Goal: Task Accomplishment & Management: Use online tool/utility

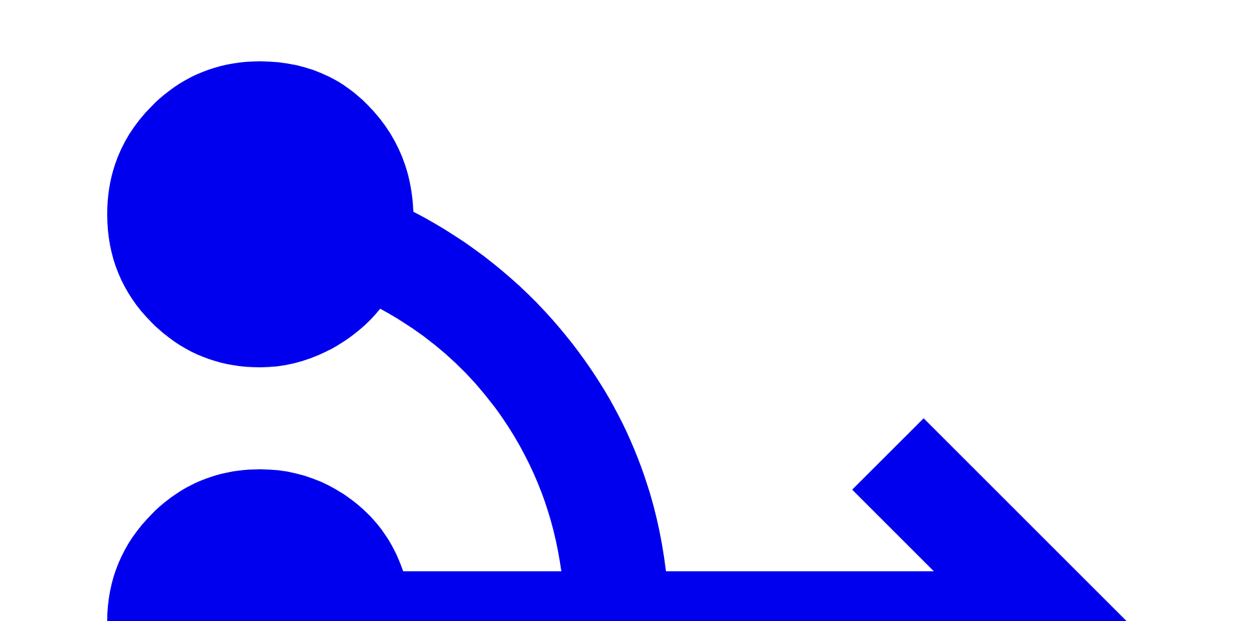
drag, startPoint x: 935, startPoint y: 145, endPoint x: 942, endPoint y: 145, distance: 7.1
type input "***"
